Goal: Transaction & Acquisition: Purchase product/service

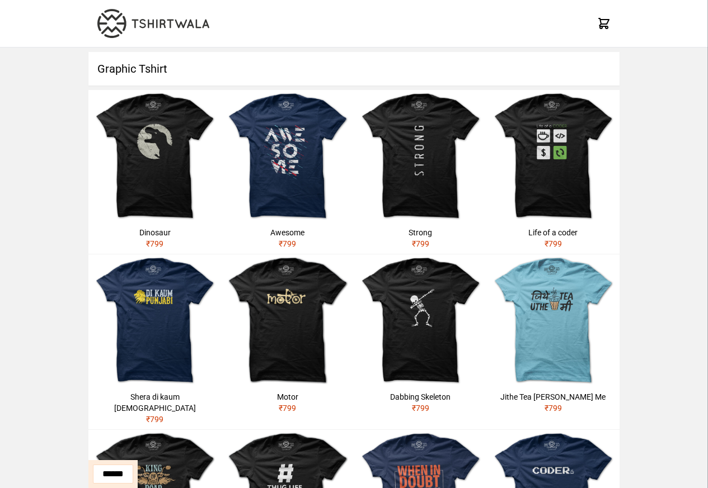
click at [133, 129] on img at bounding box center [154, 156] width 133 height 133
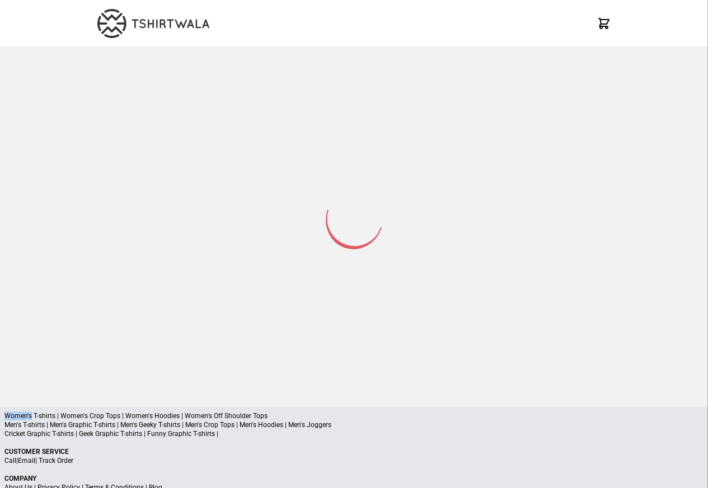
select select "*********"
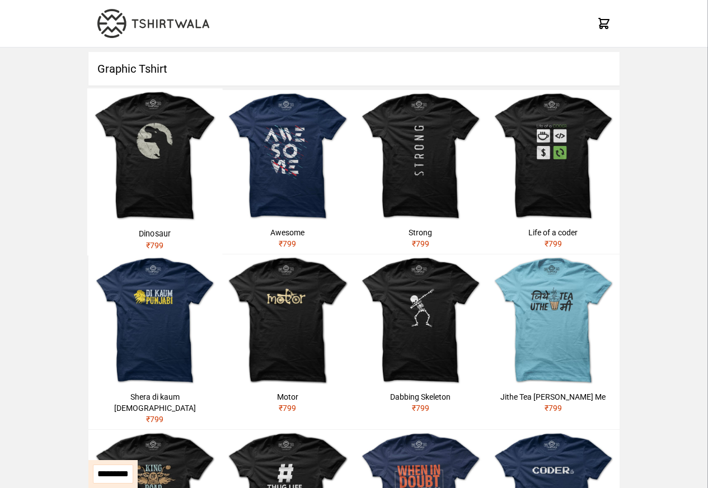
click at [97, 430] on img at bounding box center [154, 496] width 133 height 133
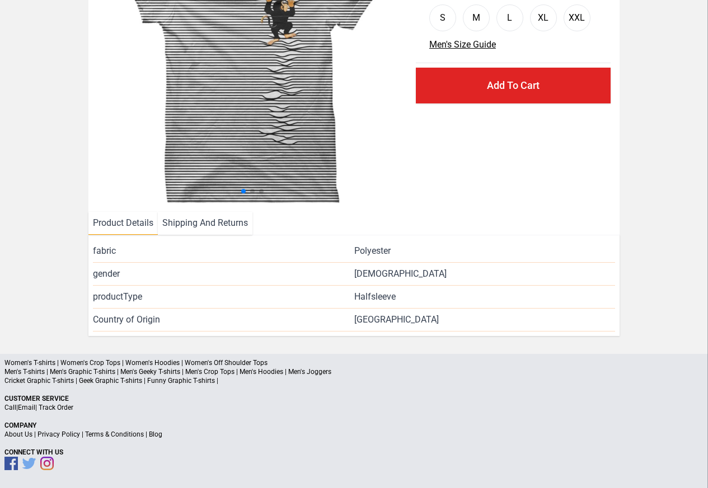
scroll to position [135, 0]
